Goal: Task Accomplishment & Management: Use online tool/utility

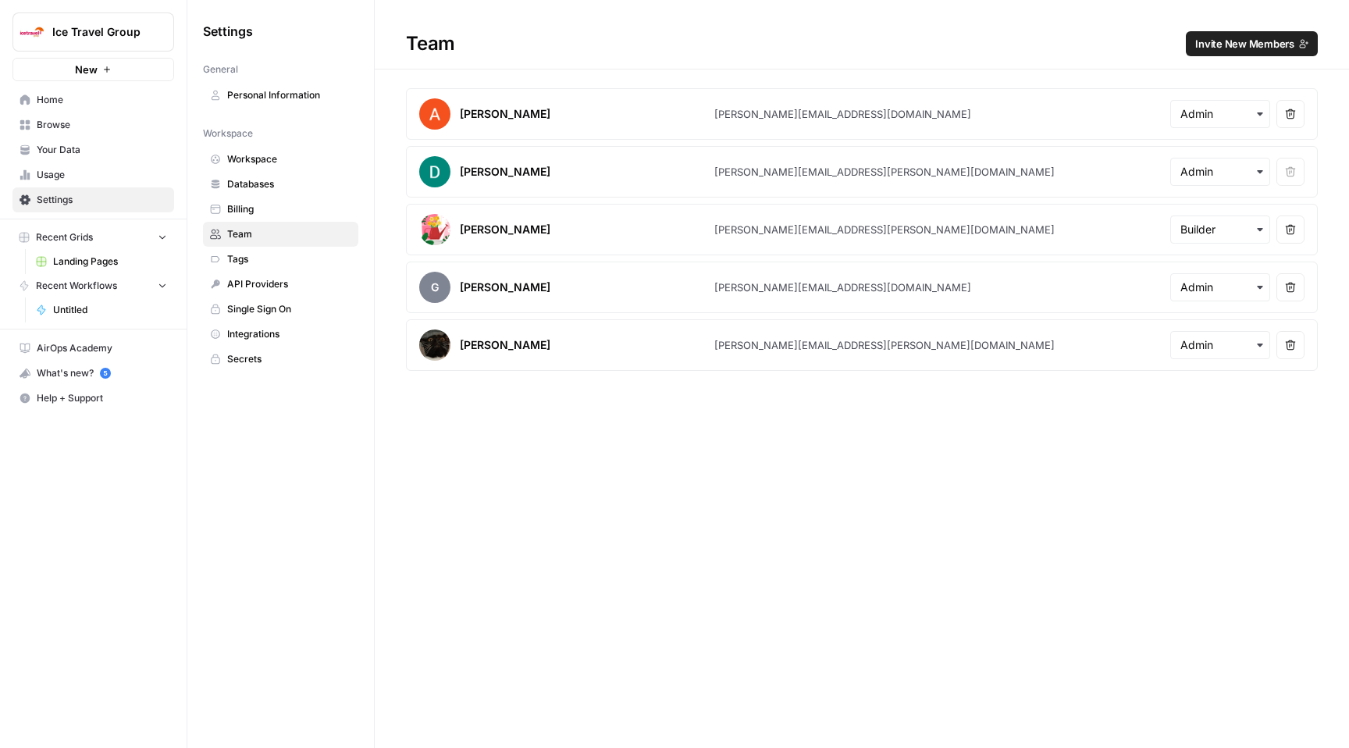
click at [71, 126] on span "Browse" at bounding box center [102, 125] width 130 height 14
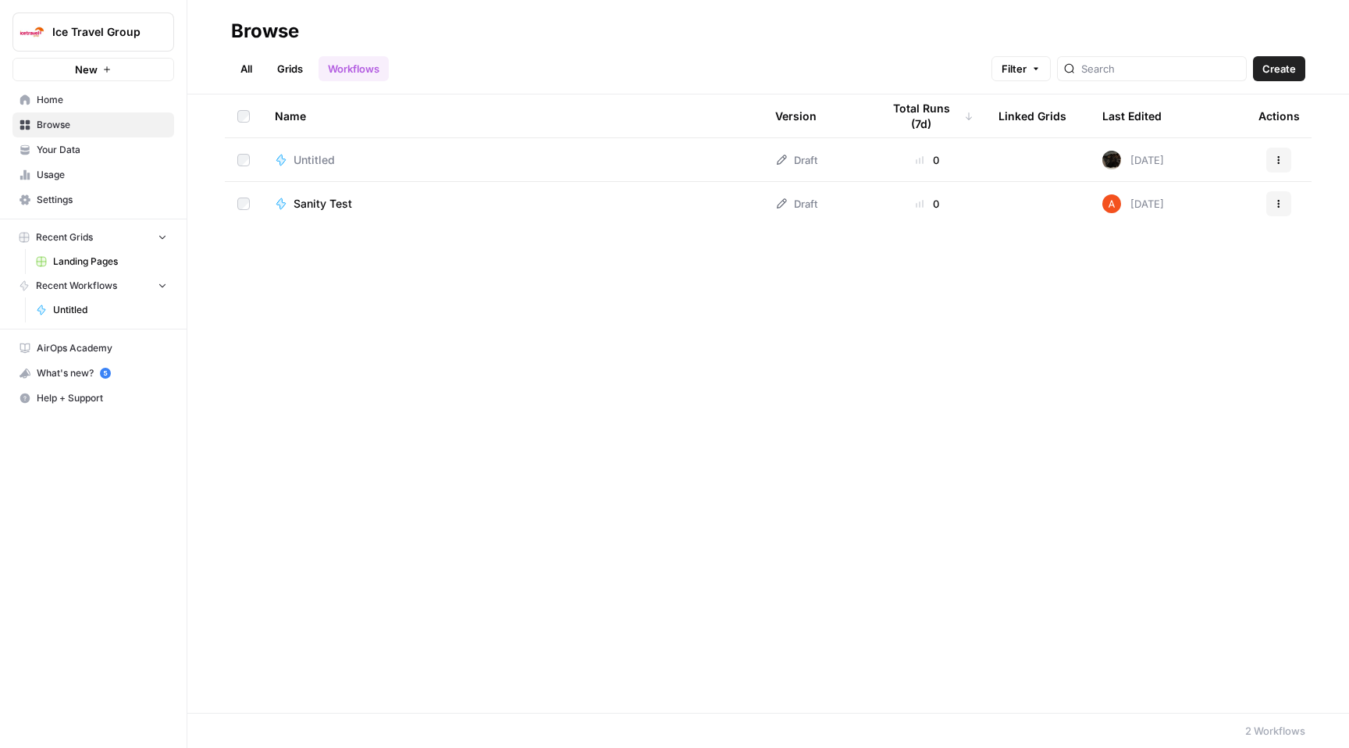
click at [286, 62] on link "Grids" at bounding box center [290, 68] width 44 height 25
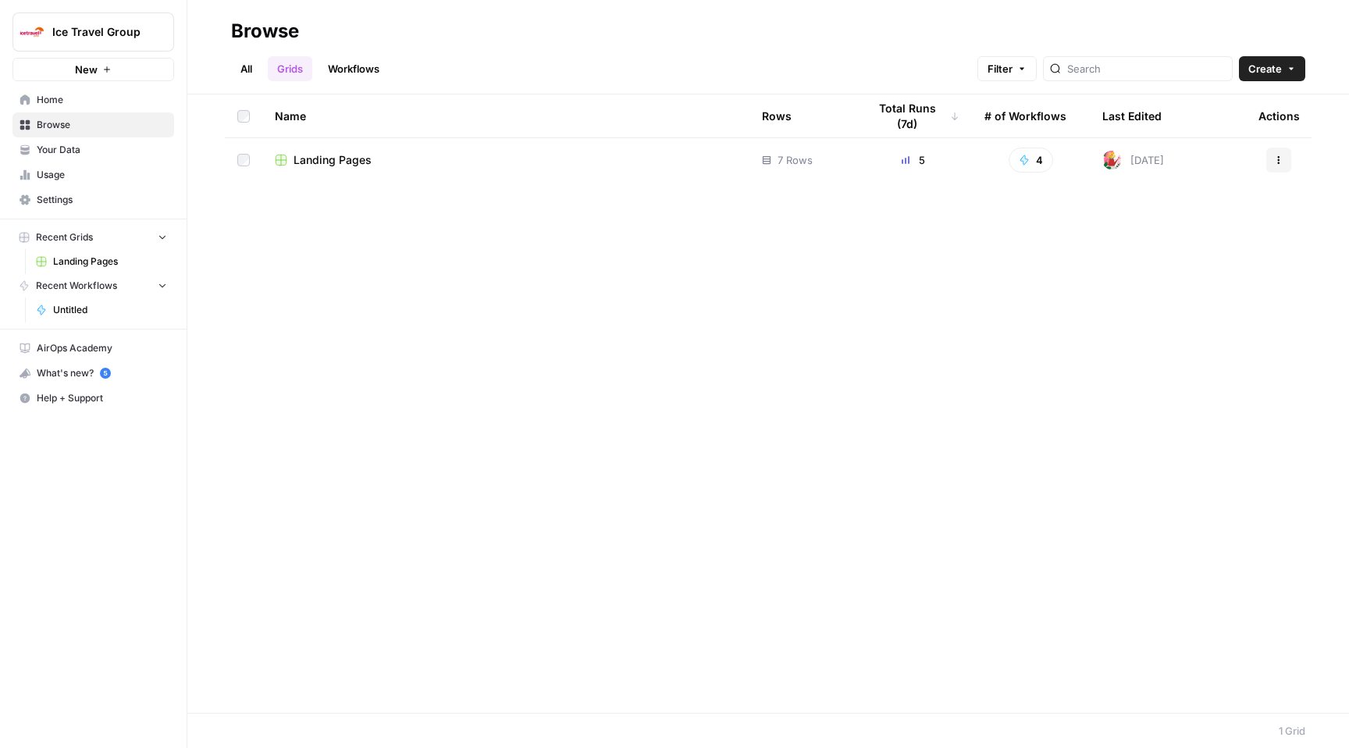
click at [329, 166] on span "Landing Pages" at bounding box center [332, 160] width 78 height 16
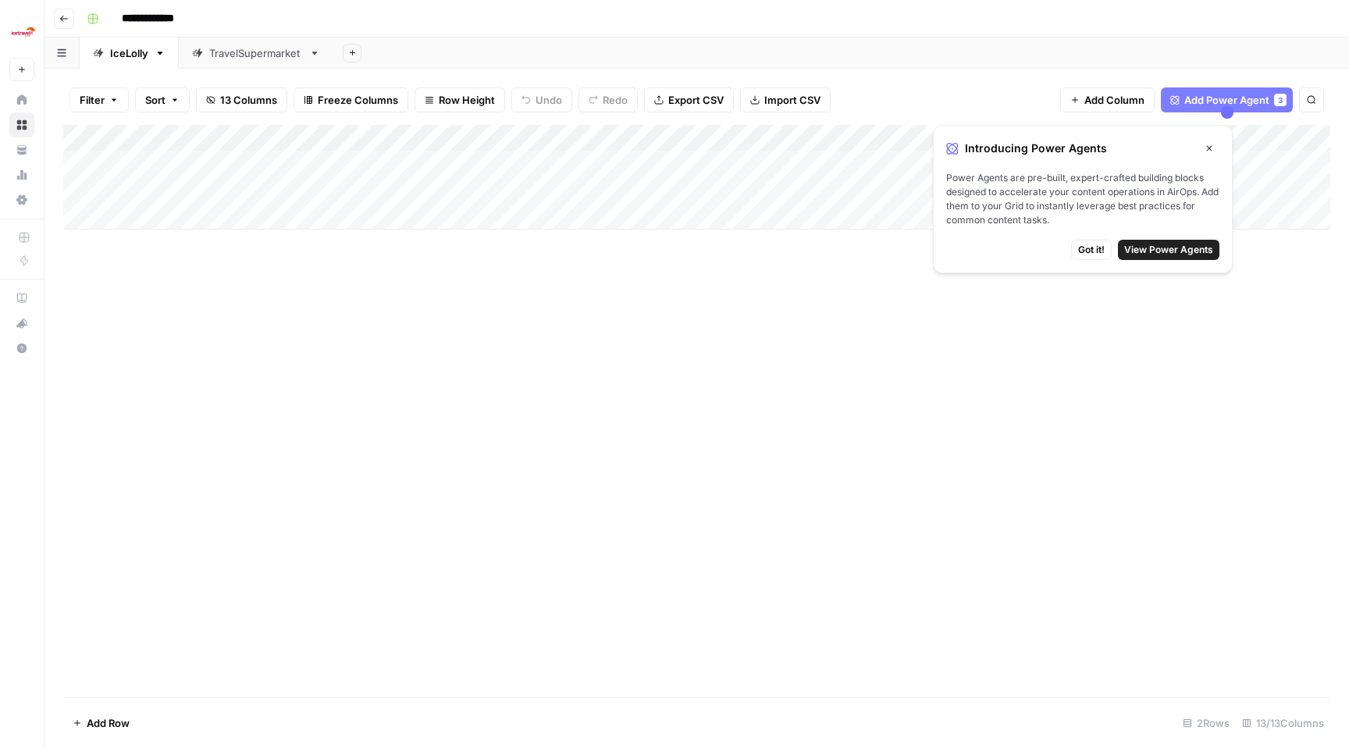
click at [1202, 148] on button "Close" at bounding box center [1209, 148] width 20 height 20
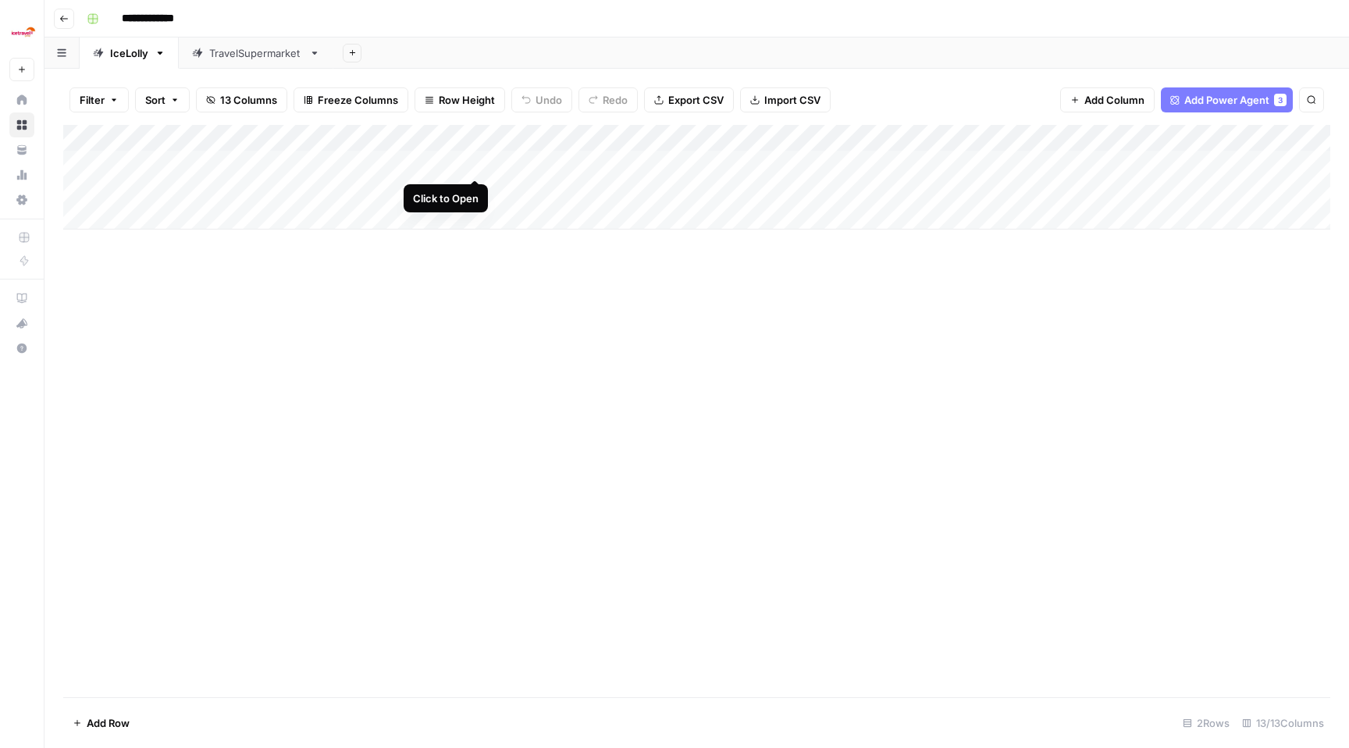
click at [475, 165] on div "Add Column" at bounding box center [696, 177] width 1267 height 105
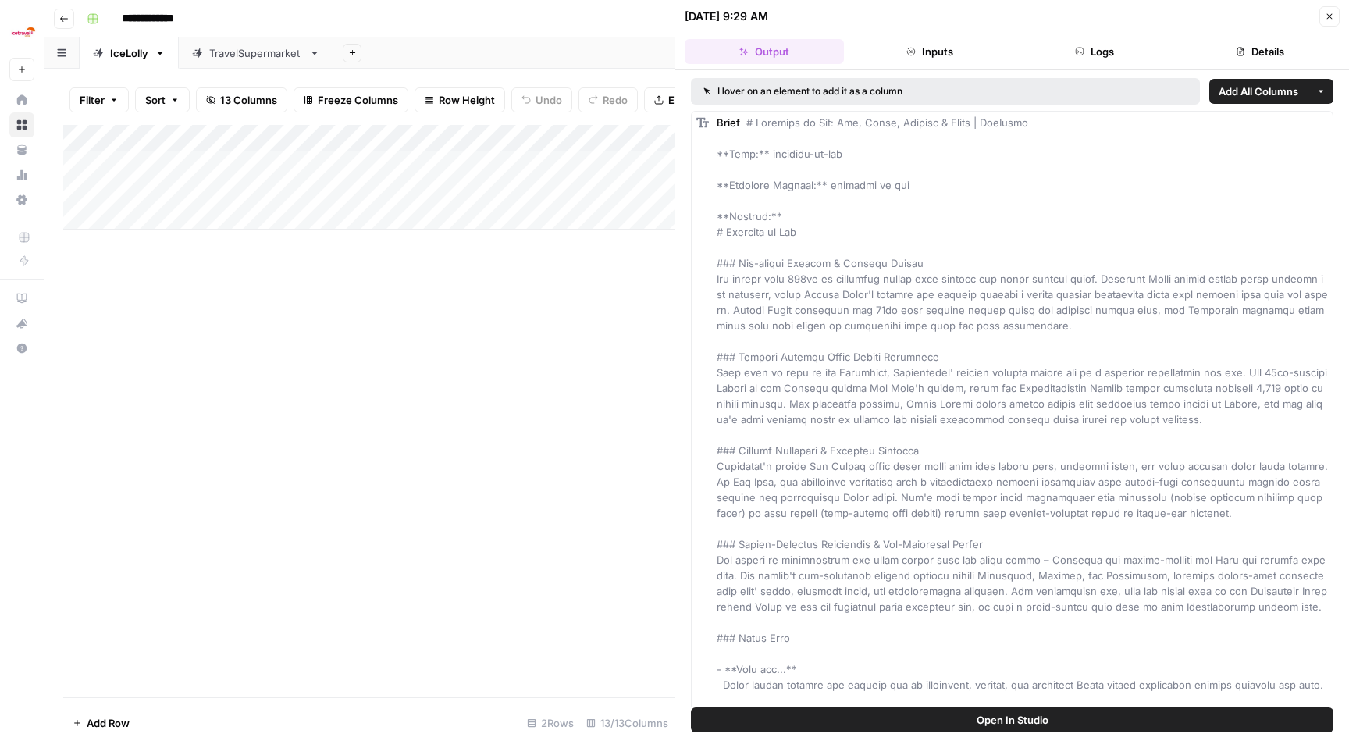
click at [941, 52] on button "Inputs" at bounding box center [929, 51] width 159 height 25
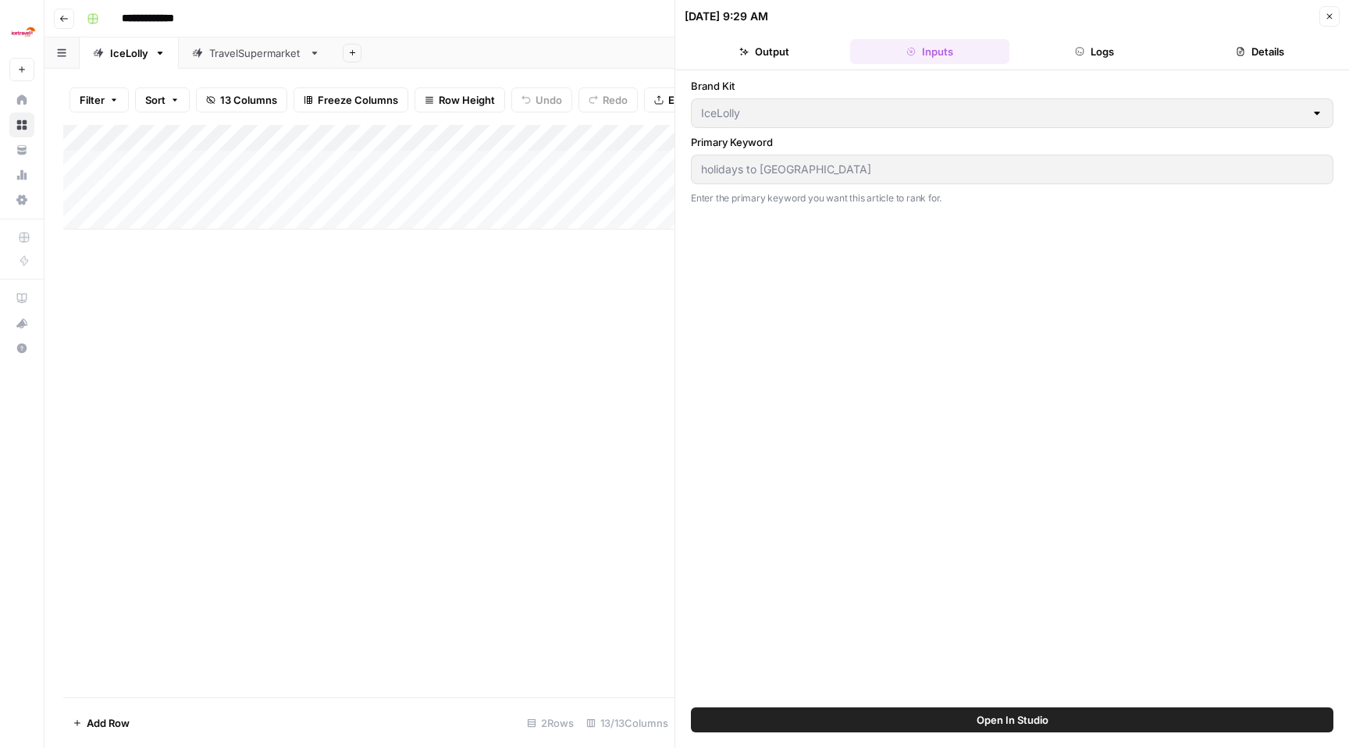
click at [1245, 59] on button "Details" at bounding box center [1259, 51] width 159 height 25
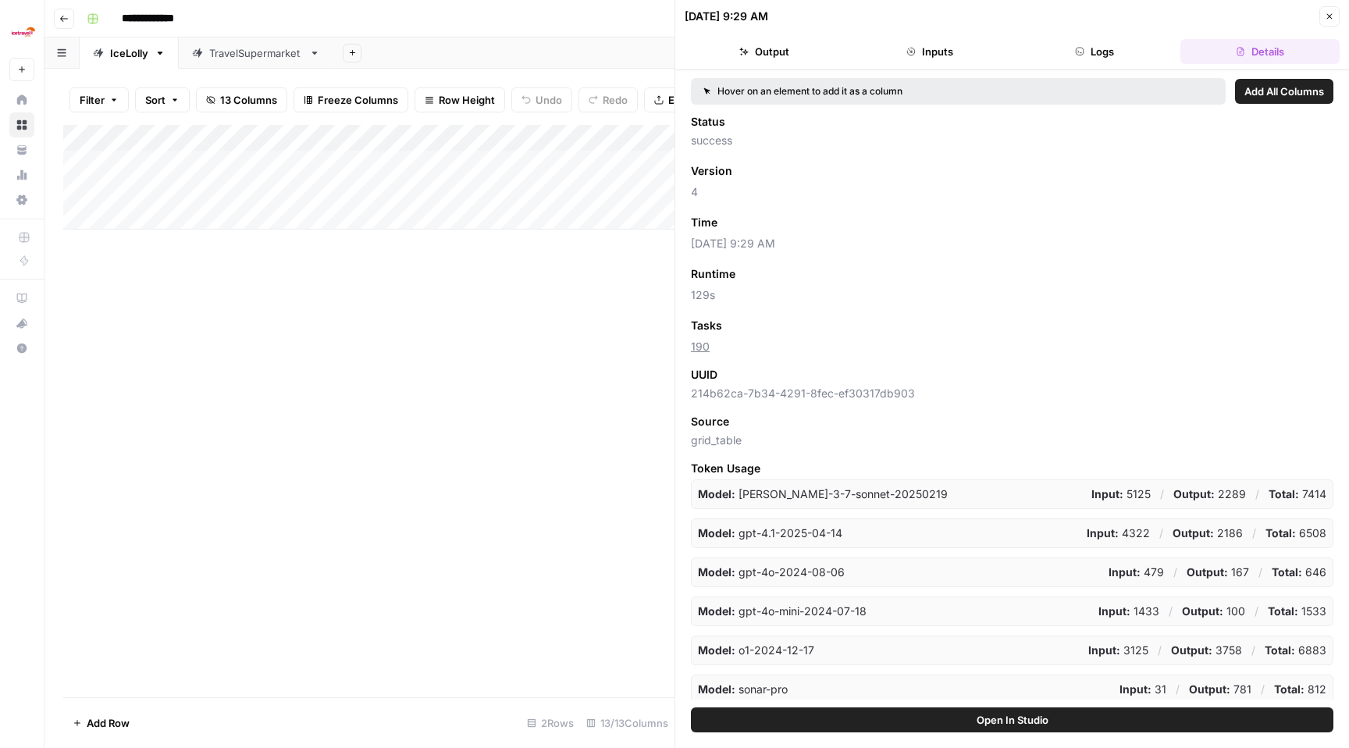
click at [1135, 55] on button "Logs" at bounding box center [1095, 51] width 159 height 25
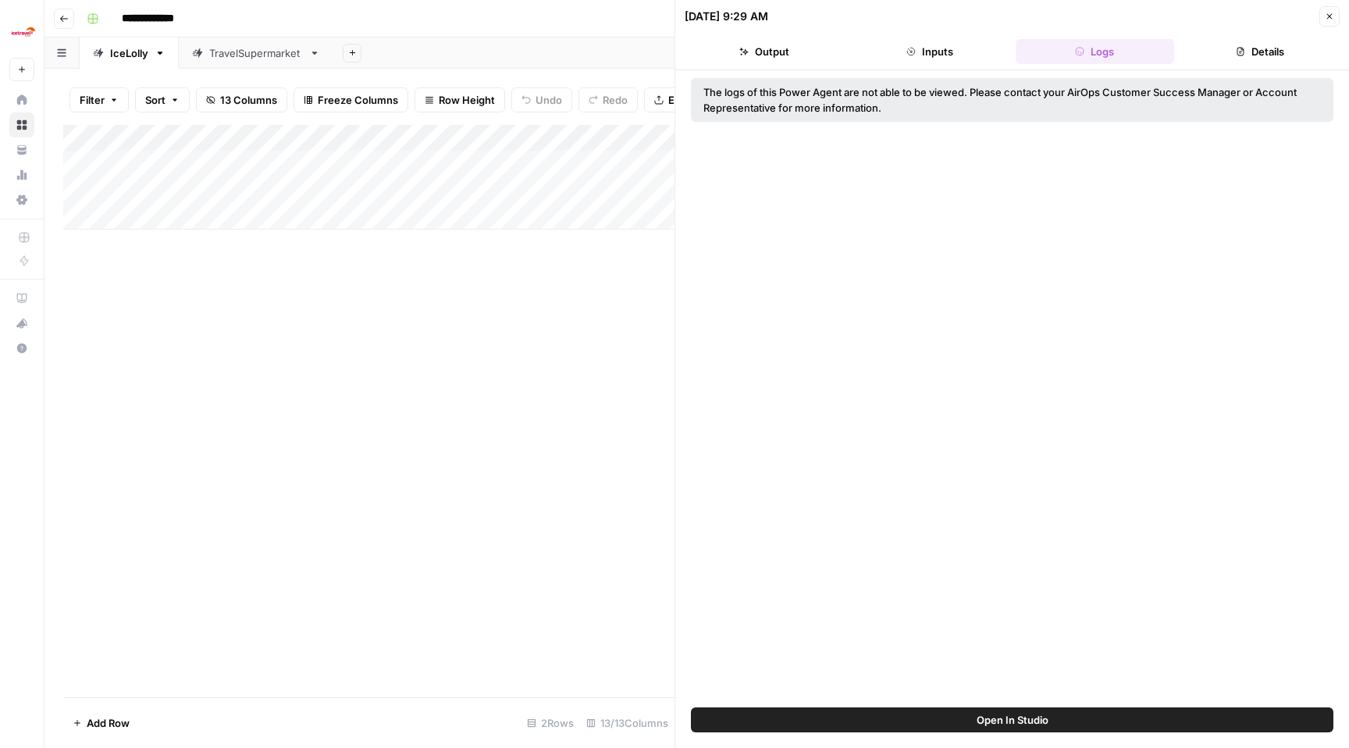
click at [928, 55] on button "Inputs" at bounding box center [929, 51] width 159 height 25
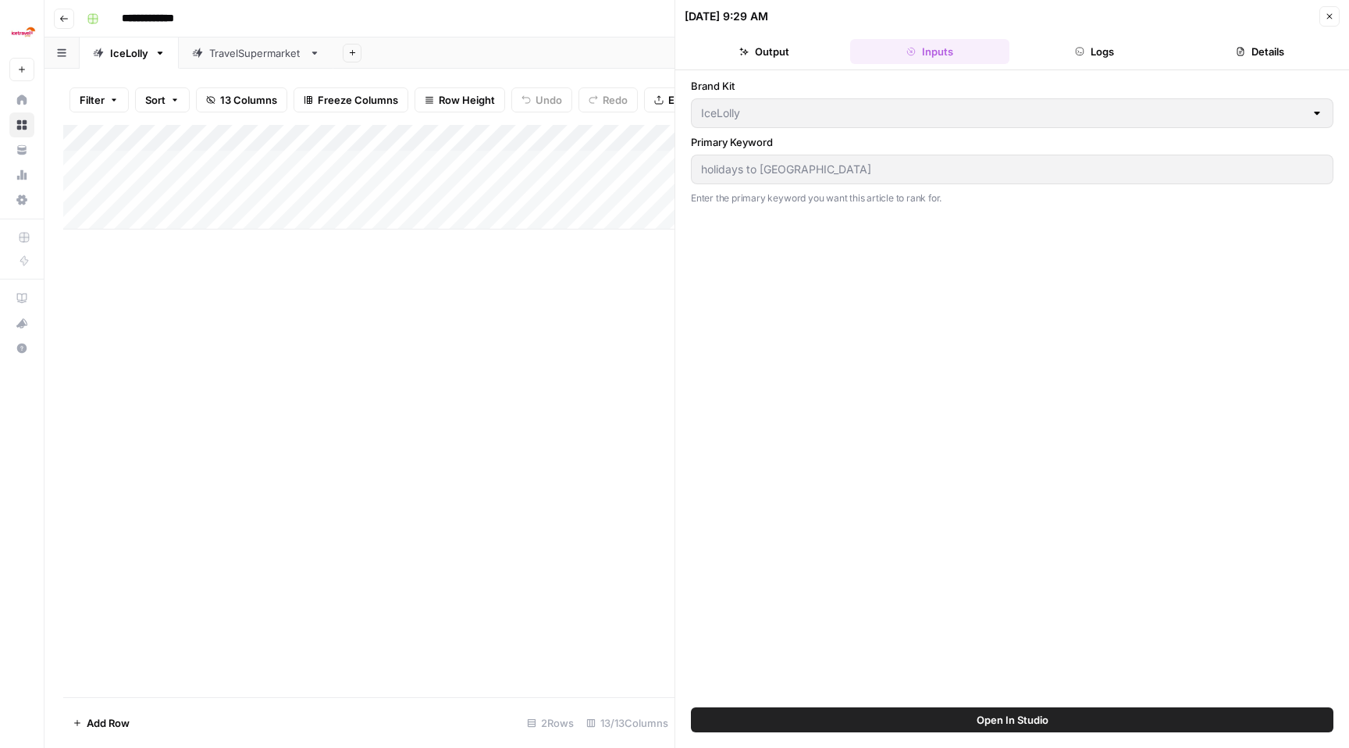
click at [771, 180] on div "holidays to [GEOGRAPHIC_DATA]" at bounding box center [1012, 170] width 642 height 30
click at [1329, 16] on icon "button" at bounding box center [1329, 16] width 5 height 5
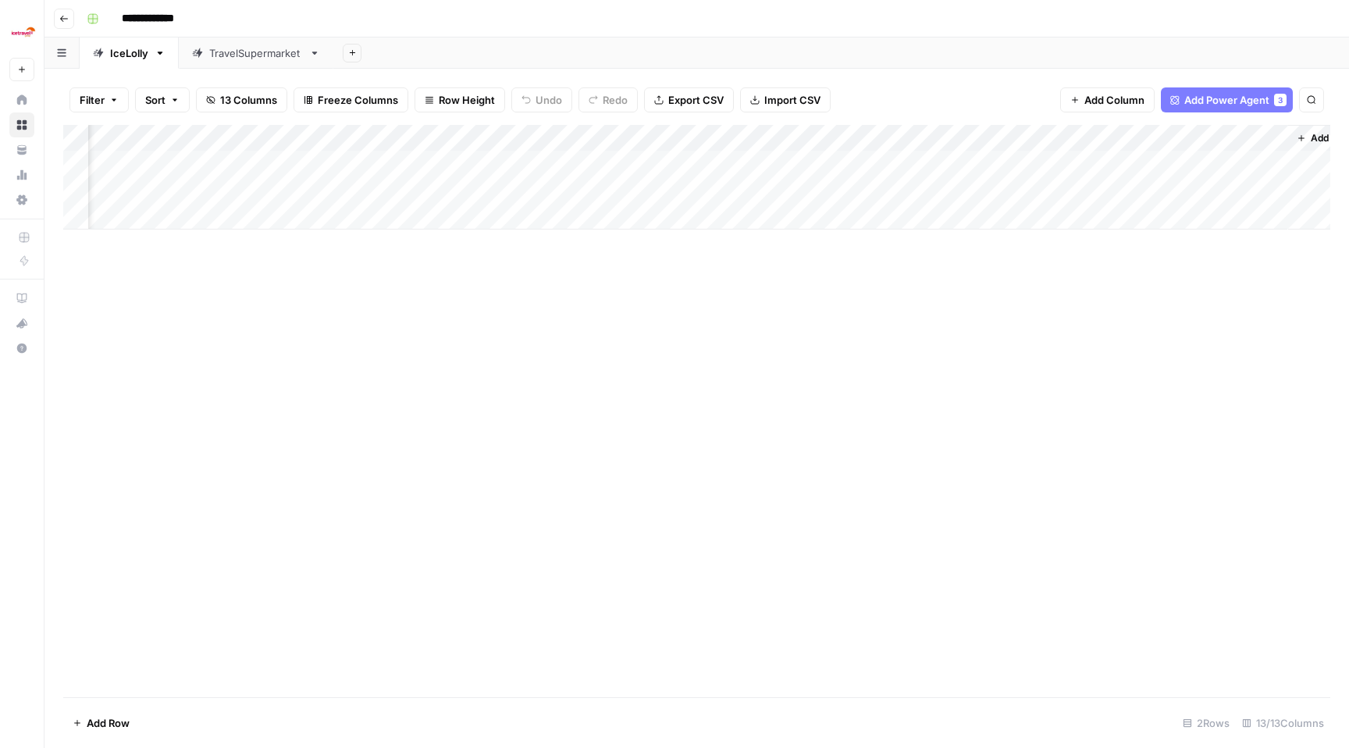
scroll to position [0, 672]
click at [1069, 164] on div "Add Column" at bounding box center [696, 177] width 1267 height 105
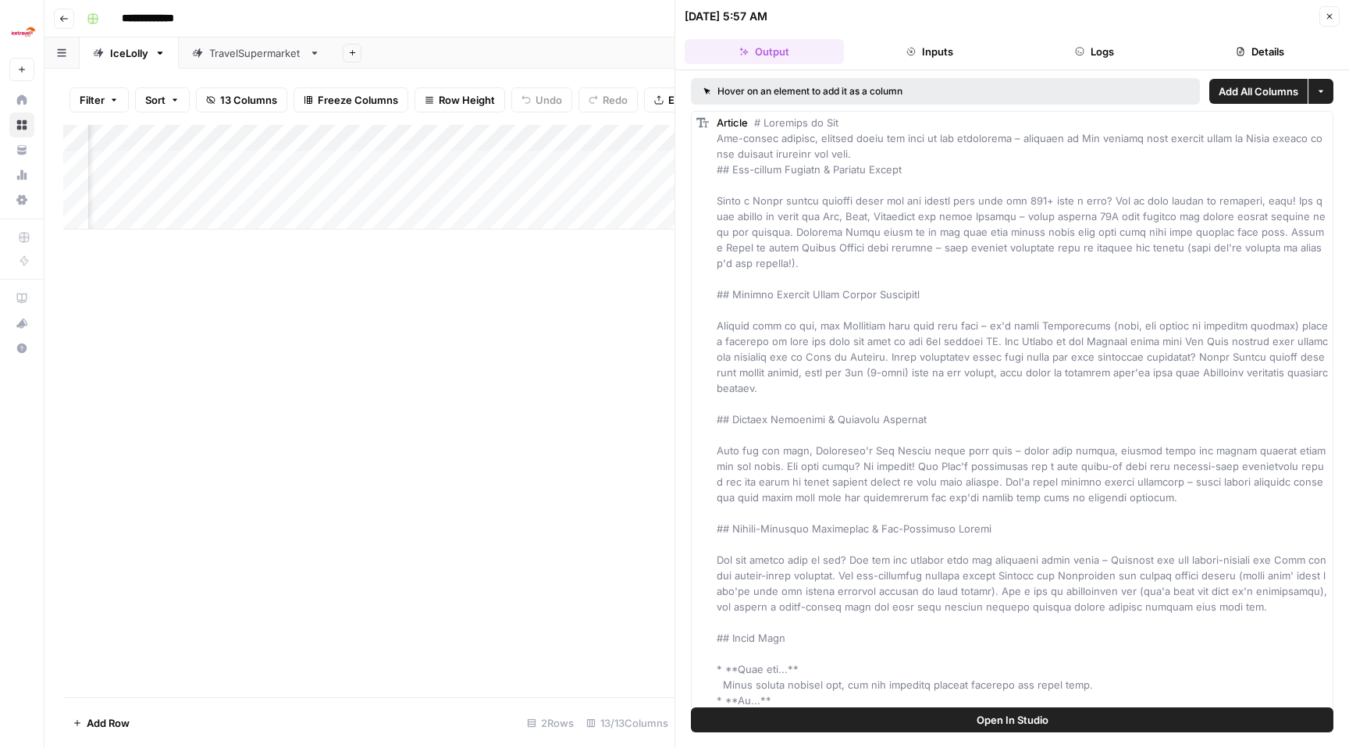
click at [939, 50] on button "Inputs" at bounding box center [929, 51] width 159 height 25
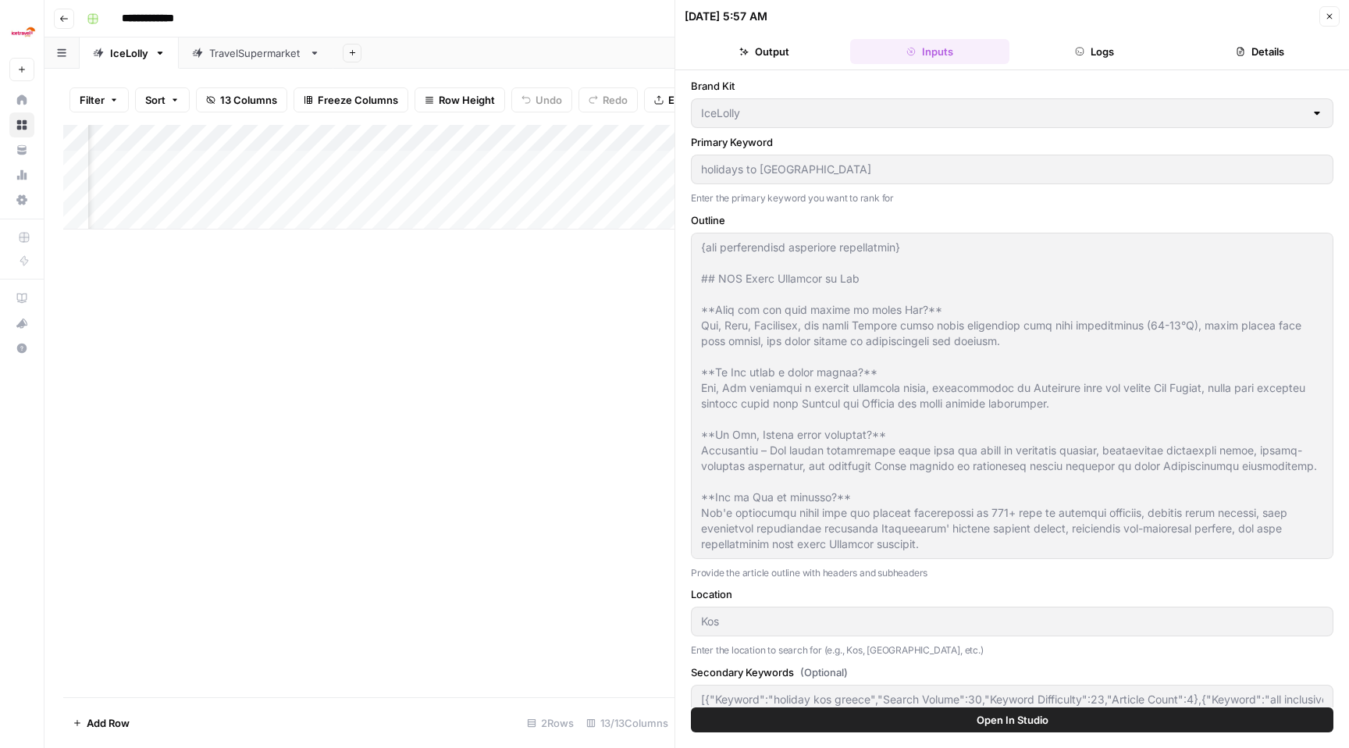
scroll to position [20, 0]
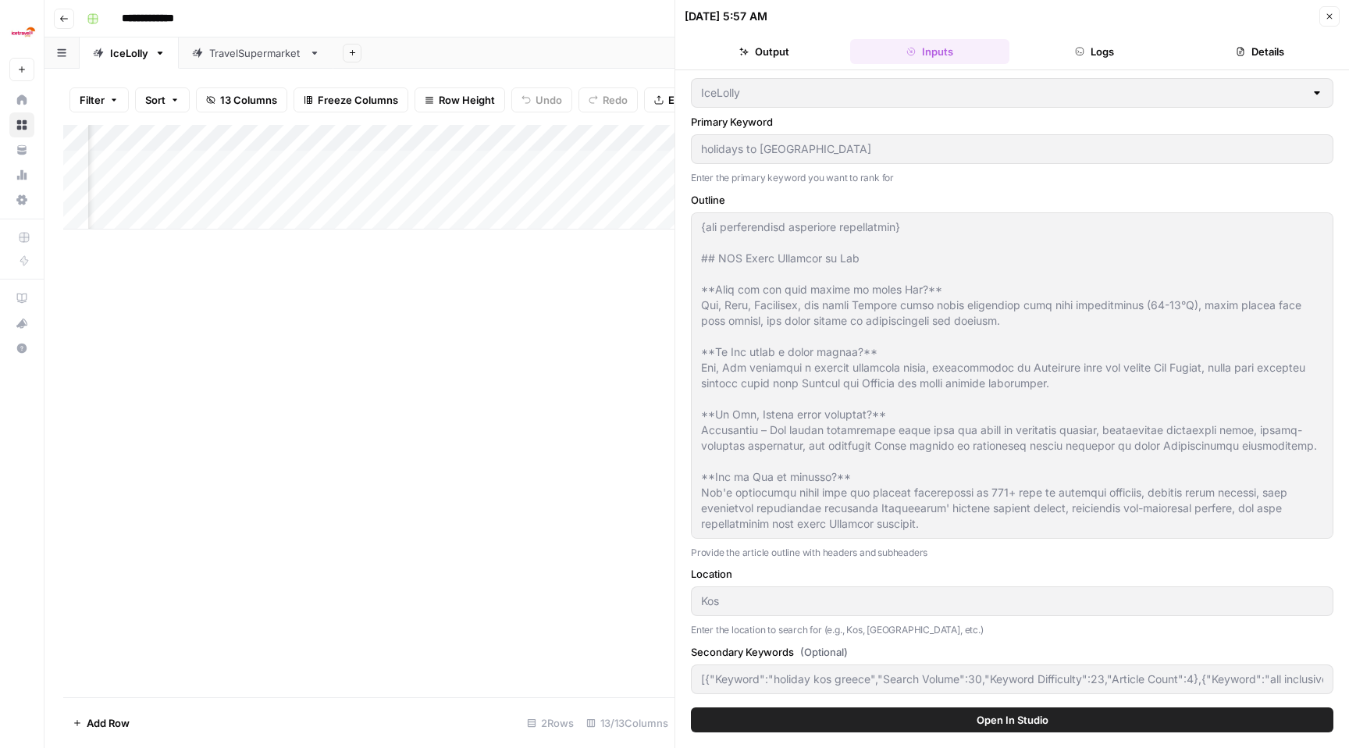
click at [1108, 47] on button "Logs" at bounding box center [1095, 51] width 159 height 25
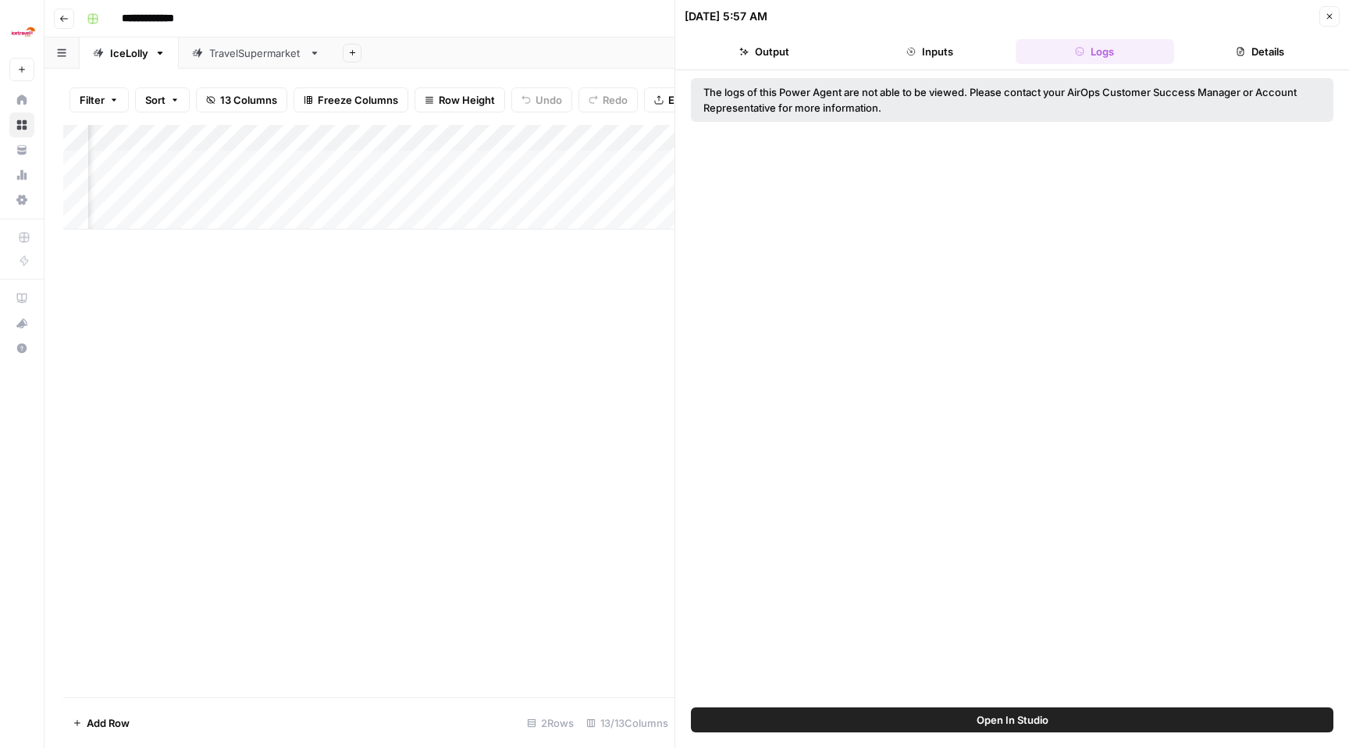
scroll to position [0, 0]
click at [1283, 52] on button "Details" at bounding box center [1259, 51] width 159 height 25
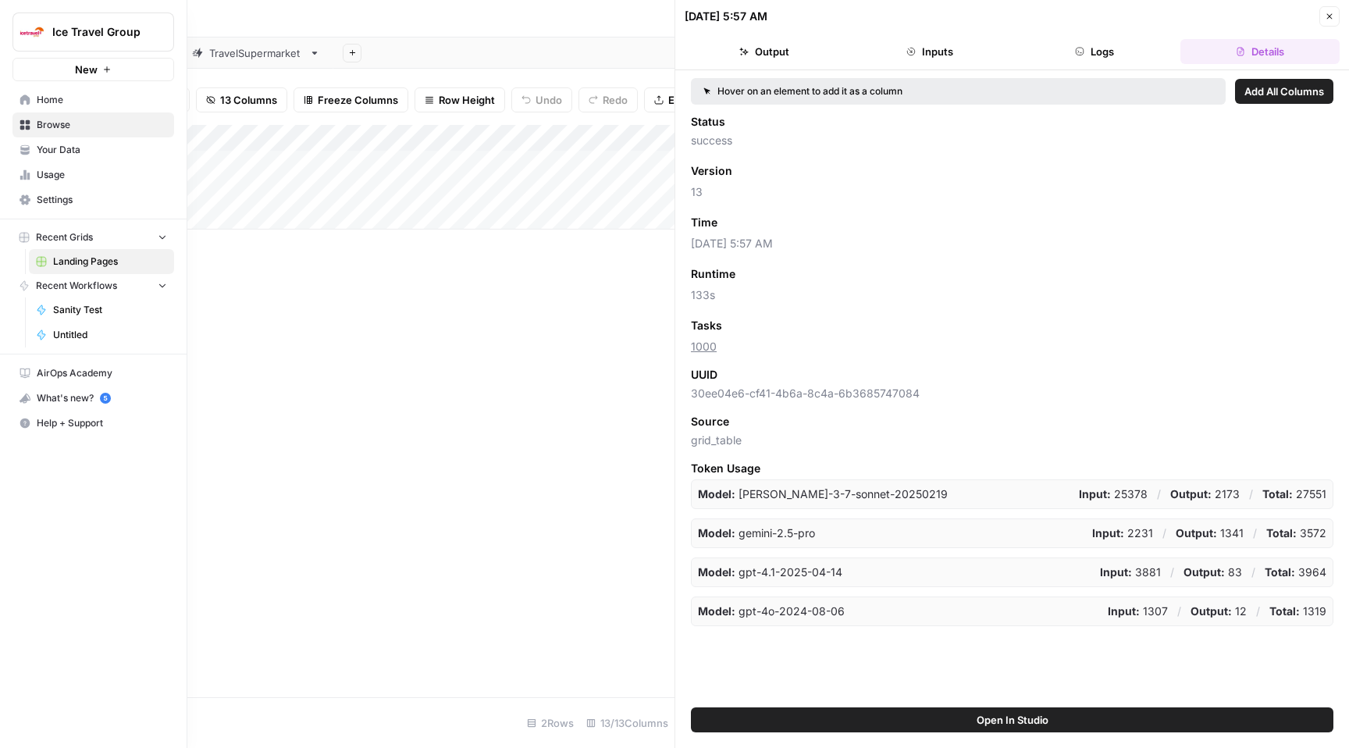
click at [70, 24] on span "Ice Travel Group" at bounding box center [99, 32] width 94 height 16
click at [98, 148] on span "[PERSON_NAME]" at bounding box center [151, 142] width 206 height 16
